Goal: Task Accomplishment & Management: Complete application form

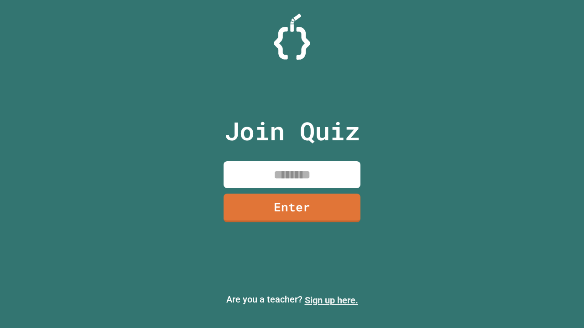
click at [331, 301] on link "Sign up here." at bounding box center [331, 300] width 53 height 11
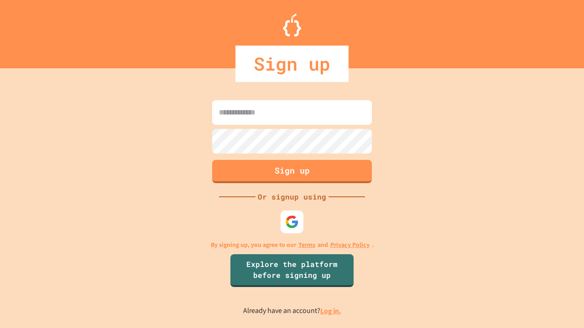
click at [331, 311] on link "Log in." at bounding box center [330, 311] width 21 height 10
